Goal: Find specific page/section: Find specific page/section

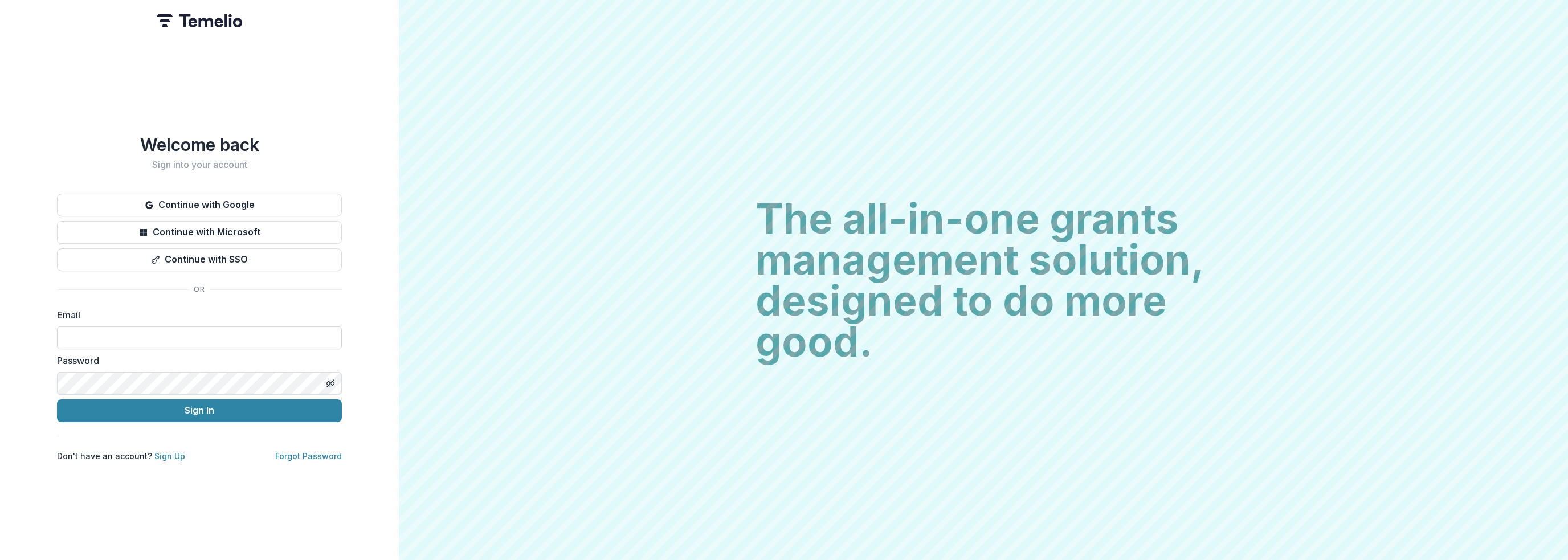
click at [185, 340] on input at bounding box center [199, 338] width 285 height 23
click at [55, 378] on div "Welcome back Sign into your account Continue with Google Continue with Microsof…" at bounding box center [199, 280] width 399 height 560
type input "**********"
click at [132, 406] on button "Sign In" at bounding box center [199, 411] width 285 height 23
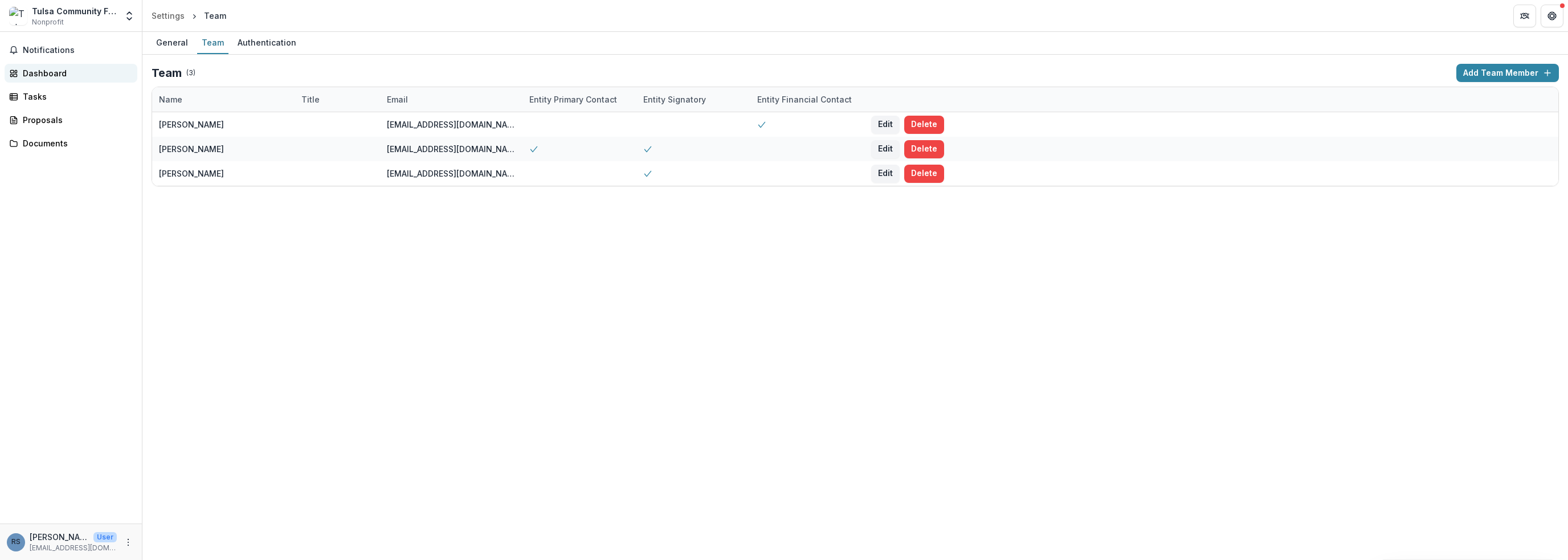
click at [89, 74] on div "Dashboard" at bounding box center [75, 73] width 105 height 12
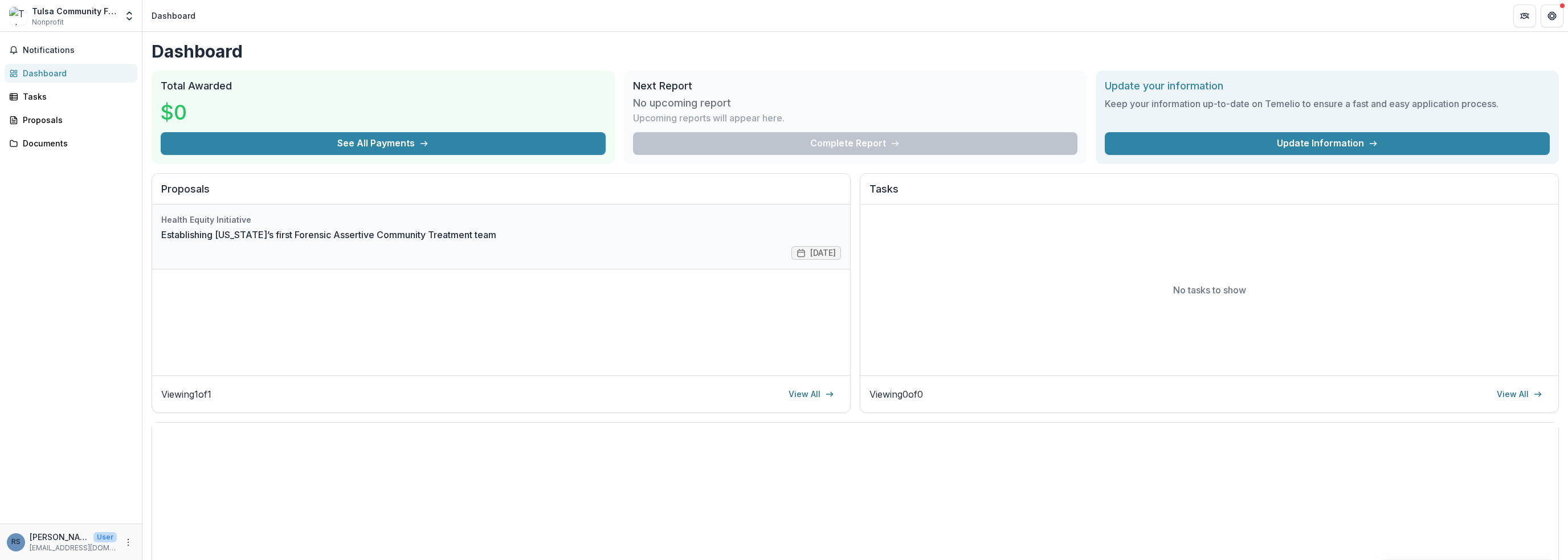
click at [444, 242] on link "Establishing [US_STATE]’s first Forensic Assertive Community Treatment team" at bounding box center [328, 234] width 335 height 14
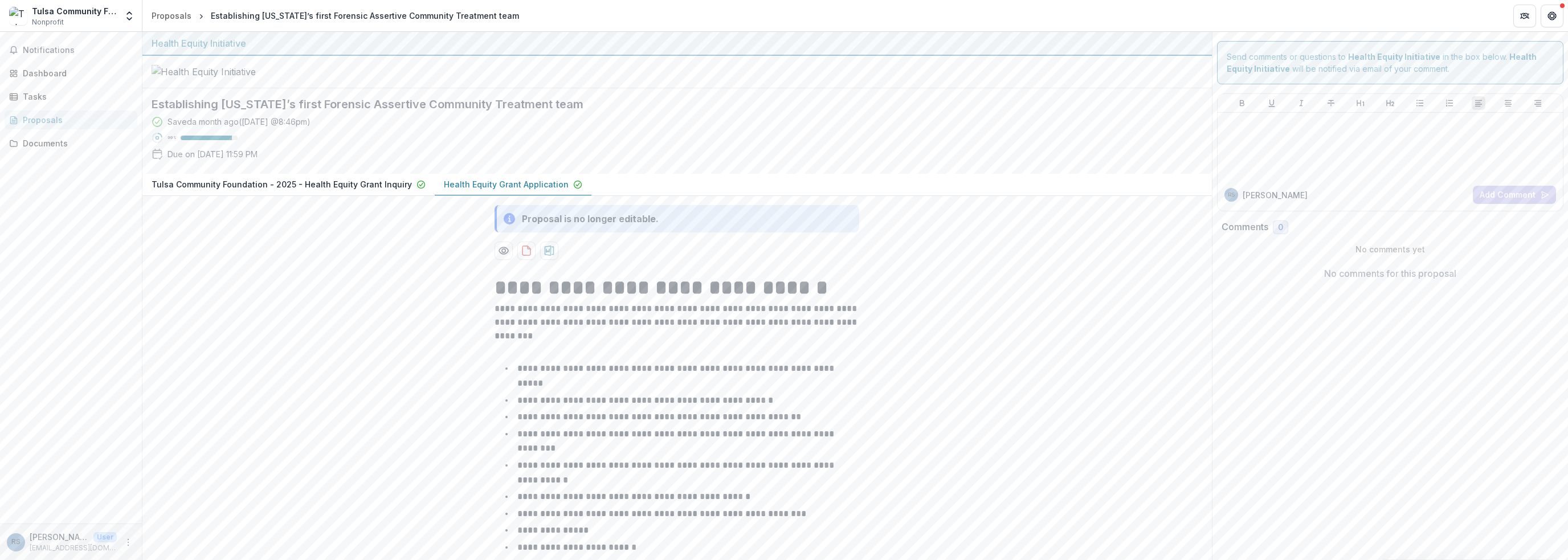
click at [449, 191] on p "Health Equity Grant Application" at bounding box center [506, 184] width 125 height 12
